Goal: Task Accomplishment & Management: Complete application form

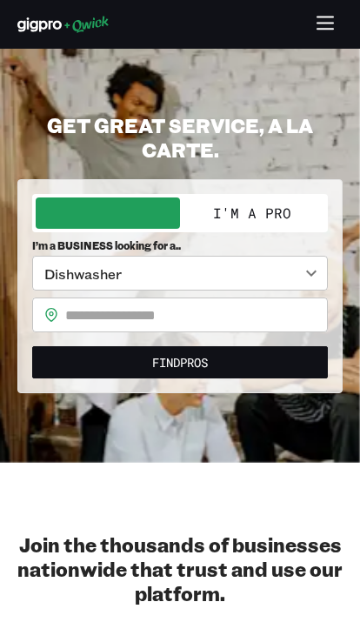
click at [276, 225] on button "I'm a Pro" at bounding box center [252, 212] width 144 height 31
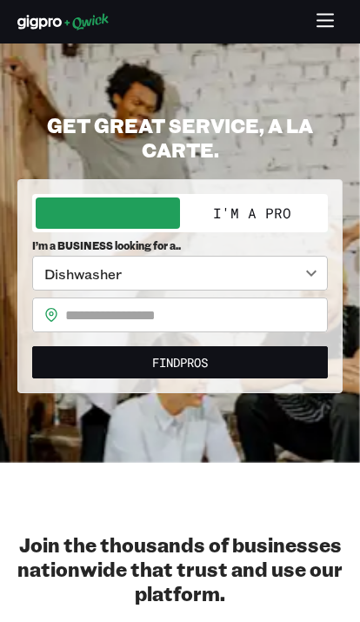
click at [275, 225] on button "I'm a Pro" at bounding box center [252, 212] width 144 height 31
click at [275, 216] on button "I'm a Pro" at bounding box center [252, 212] width 144 height 31
click at [277, 220] on button "I'm a Pro" at bounding box center [252, 212] width 144 height 31
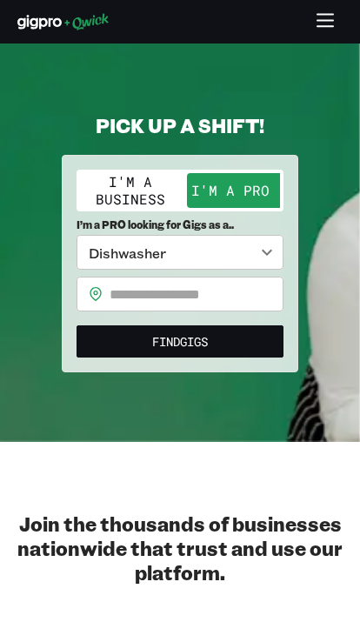
click at [270, 257] on body "**********" at bounding box center [180, 311] width 360 height 622
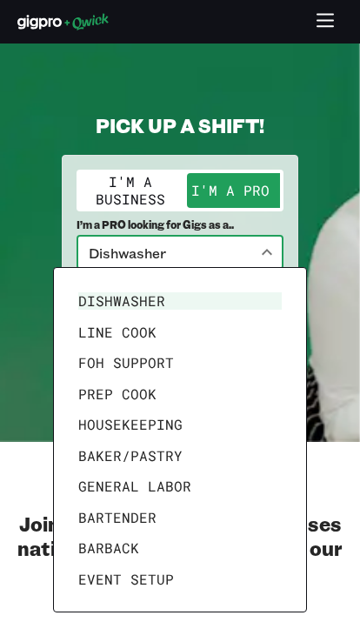
click at [184, 335] on li "Line Cook" at bounding box center [179, 332] width 217 height 31
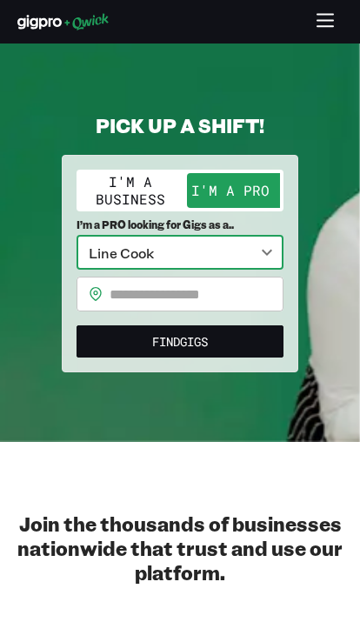
type input "*********"
click at [239, 297] on input "text" at bounding box center [197, 294] width 174 height 35
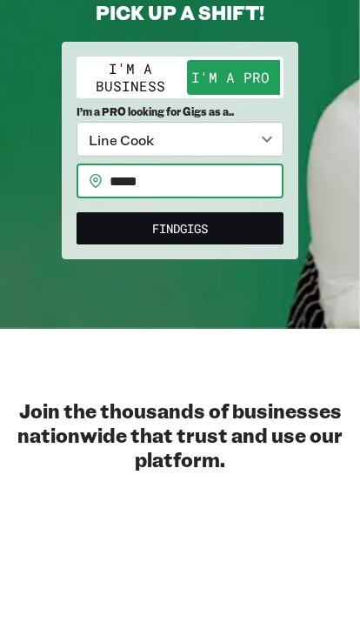
type input "*****"
click at [243, 325] on button "Find Gigs" at bounding box center [180, 341] width 207 height 32
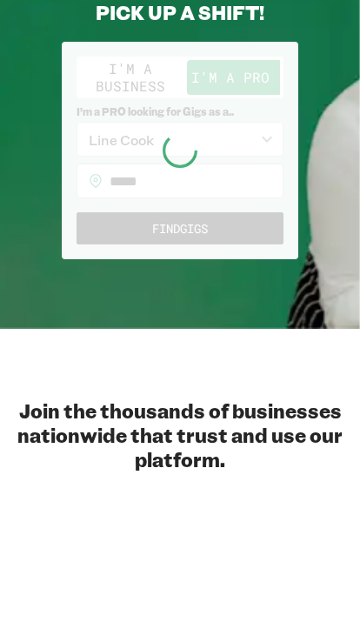
scroll to position [113, 0]
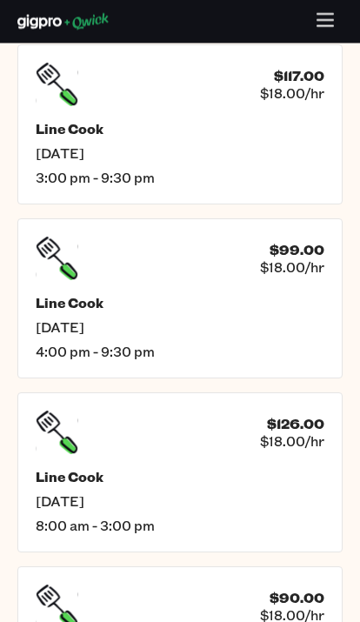
scroll to position [526, 0]
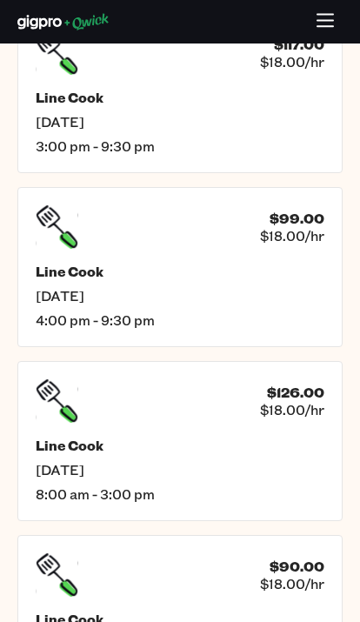
click at [257, 467] on span "[DATE]" at bounding box center [180, 469] width 289 height 17
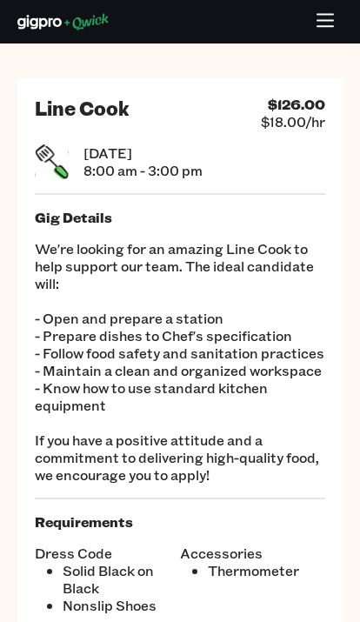
click at [295, 150] on div "[DATE] 8:00 am - 3:00 pm" at bounding box center [180, 161] width 291 height 35
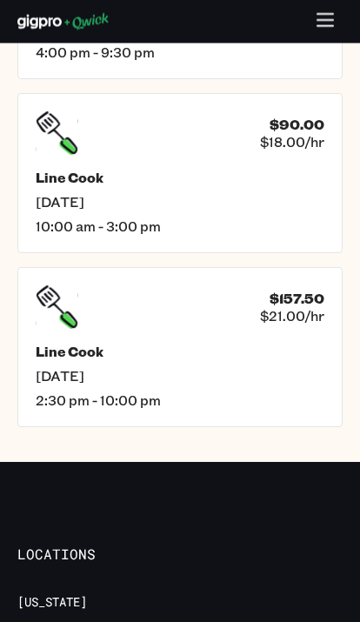
scroll to position [1120, 0]
click at [264, 384] on span "[DATE]" at bounding box center [180, 375] width 289 height 17
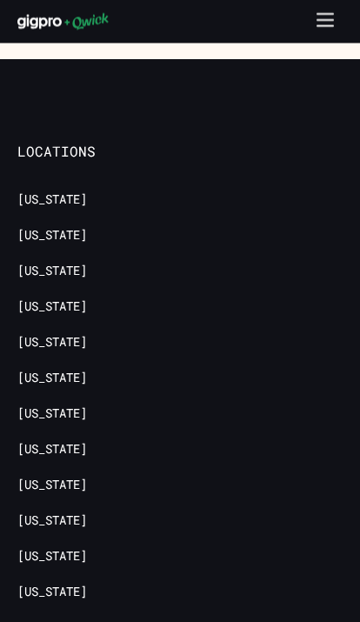
scroll to position [1375, 0]
